Goal: Browse casually: Explore the website without a specific task or goal

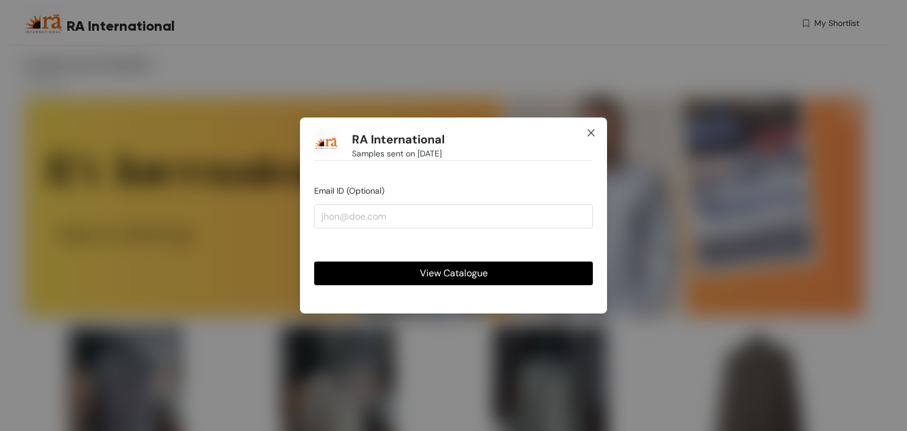
click at [599, 126] on span "Close" at bounding box center [591, 134] width 32 height 32
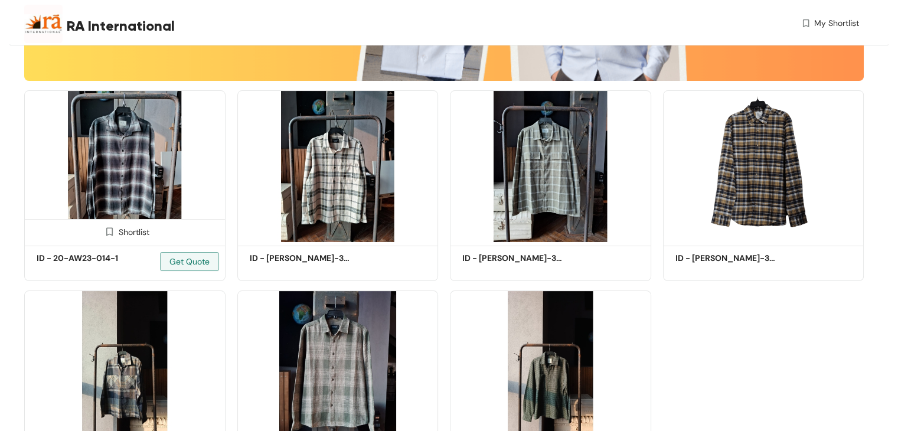
scroll to position [236, 0]
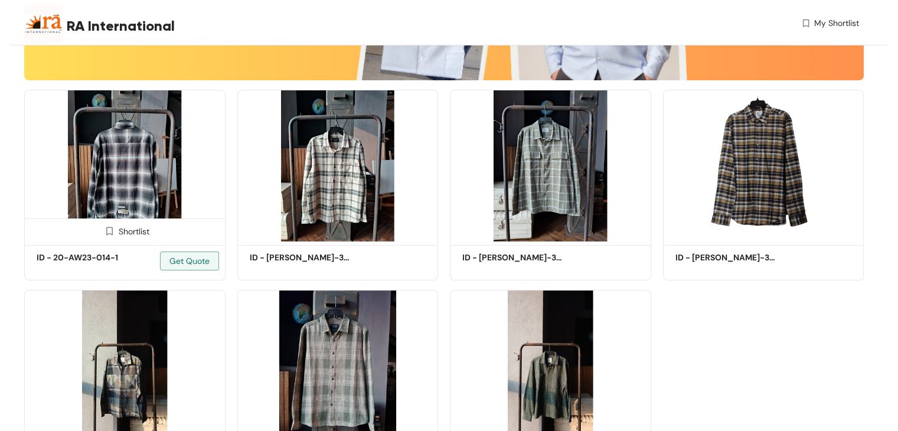
click at [115, 142] on img at bounding box center [124, 166] width 201 height 152
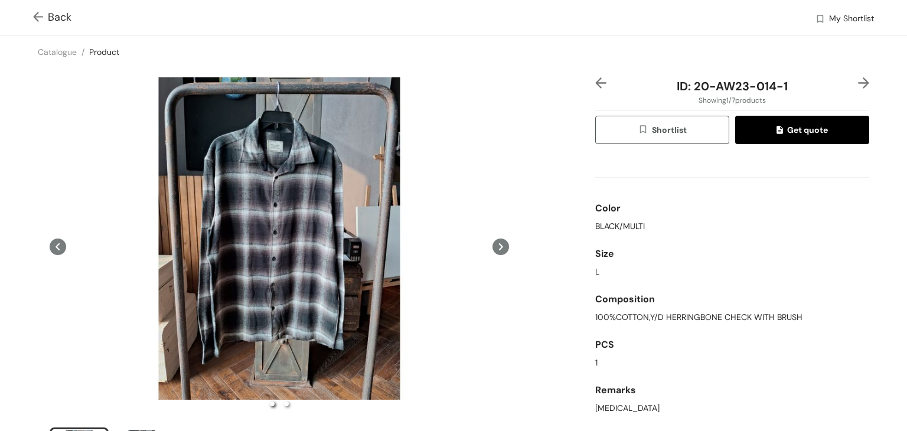
click at [858, 81] on img at bounding box center [863, 82] width 11 height 11
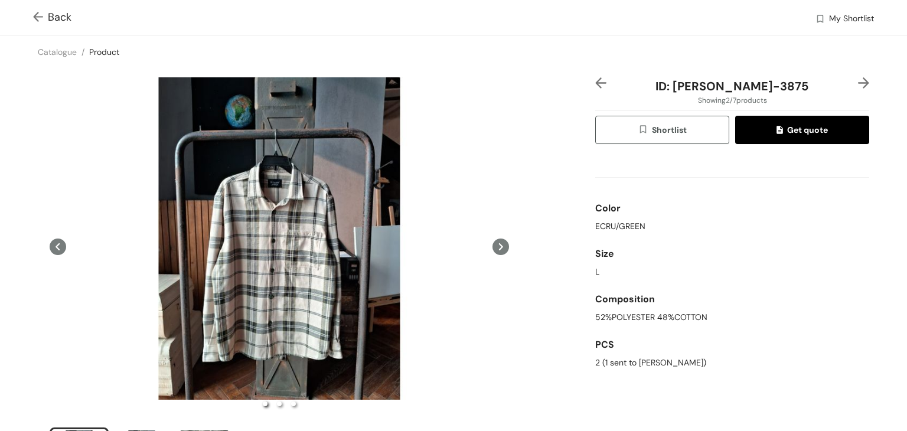
click at [858, 81] on img at bounding box center [863, 82] width 11 height 11
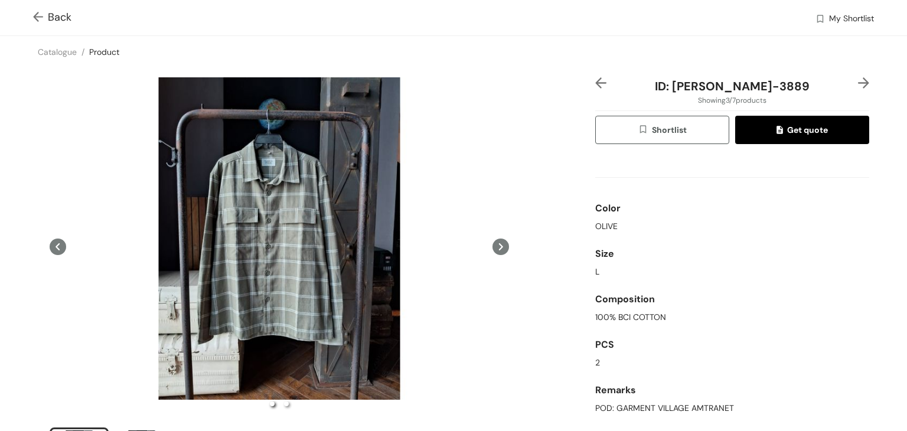
click at [858, 83] on img at bounding box center [863, 82] width 11 height 11
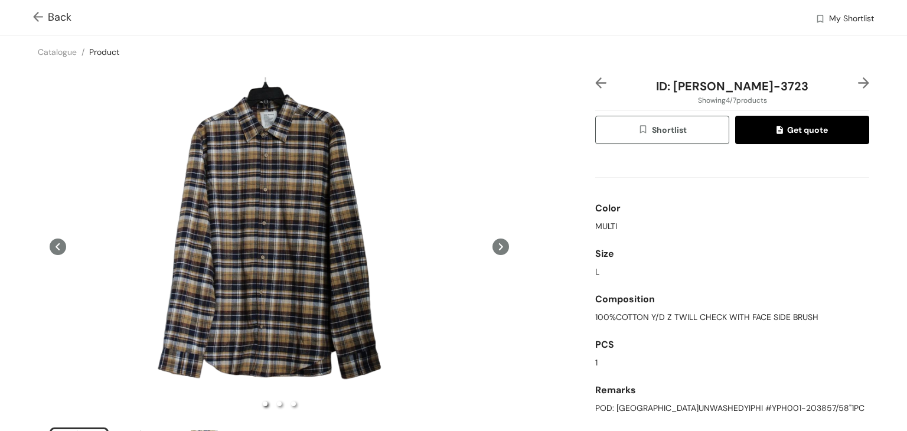
click at [858, 83] on img at bounding box center [863, 82] width 11 height 11
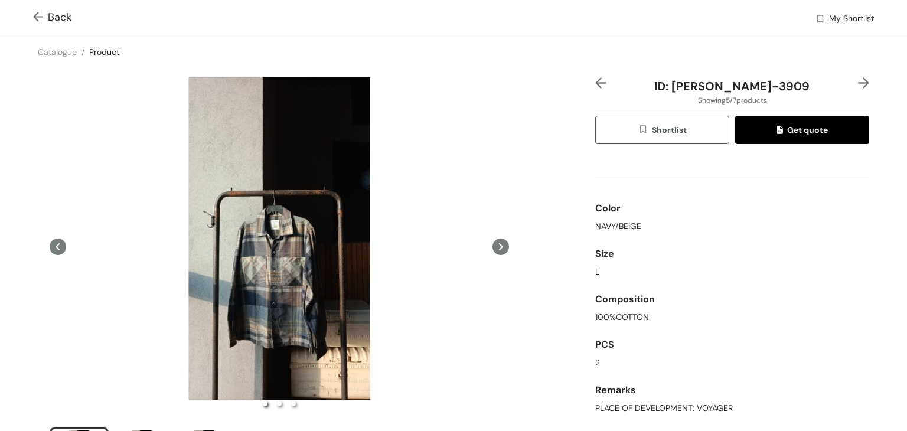
click at [858, 83] on img at bounding box center [863, 82] width 11 height 11
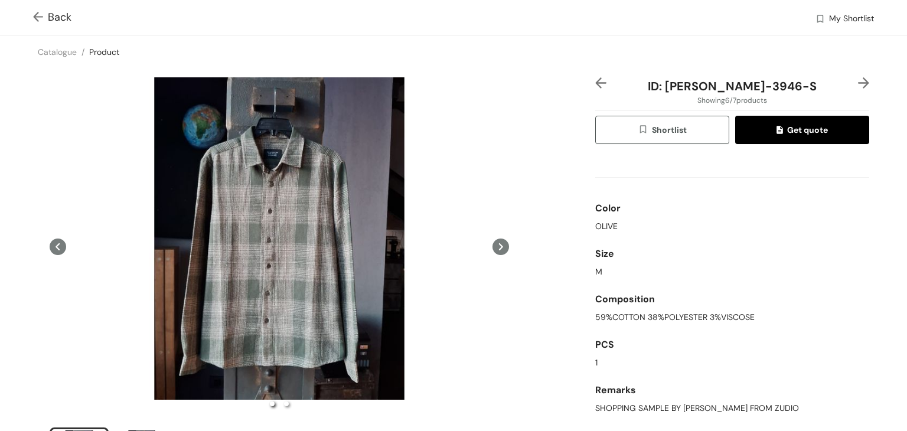
click at [858, 83] on img at bounding box center [863, 82] width 11 height 11
